Goal: Check status: Check status

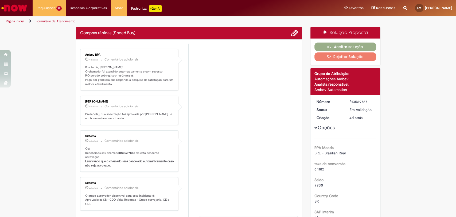
click at [121, 73] on p "Boa tarde, [PERSON_NAME]! O chamado foi atendido automaticamente e com sucesso.…" at bounding box center [129, 75] width 89 height 21
click at [122, 75] on p "Boa tarde, [PERSON_NAME]! O chamado foi atendido automaticamente e com sucesso.…" at bounding box center [129, 75] width 89 height 21
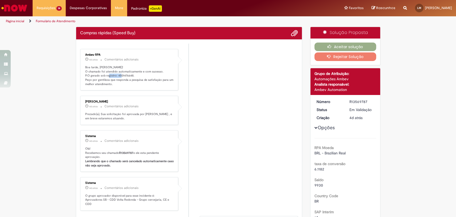
click at [122, 75] on ul "Ambev RPA 4d atrás 4 dias atrás Comentários adicionais Boa tarde, [PERSON_NAME]…" at bounding box center [189, 171] width 218 height 255
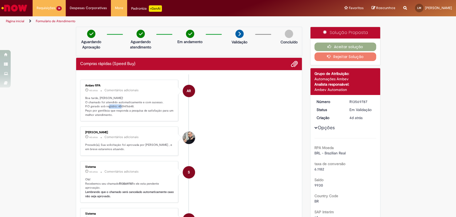
click at [121, 103] on p "Boa tarde, [PERSON_NAME]! O chamado foi atendido automaticamente e com sucesso.…" at bounding box center [129, 106] width 89 height 21
click at [122, 105] on p "Boa tarde, [PERSON_NAME]! O chamado foi atendido automaticamente e com sucesso.…" at bounding box center [129, 106] width 89 height 21
copy p "4501476648"
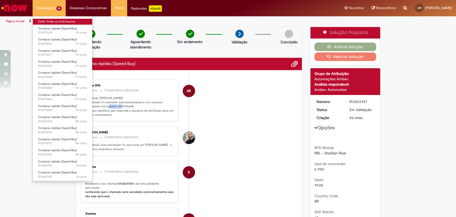
click at [52, 23] on link "Exibir Todas as Solicitações" at bounding box center [62, 22] width 59 height 6
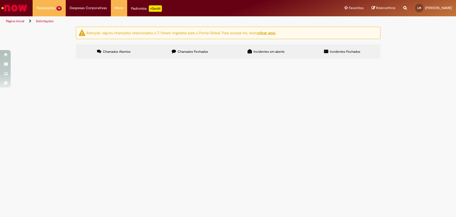
scroll to position [36, 0]
